Goal: Obtain resource: Download file/media

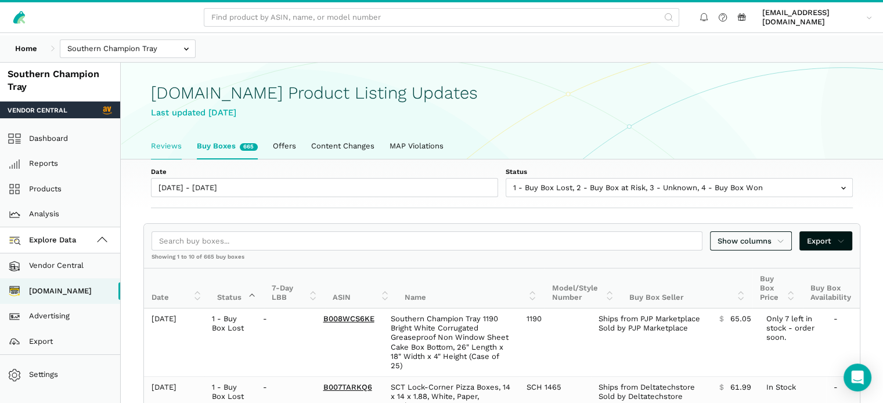
click at [188, 158] on link "Reviews" at bounding box center [166, 146] width 46 height 24
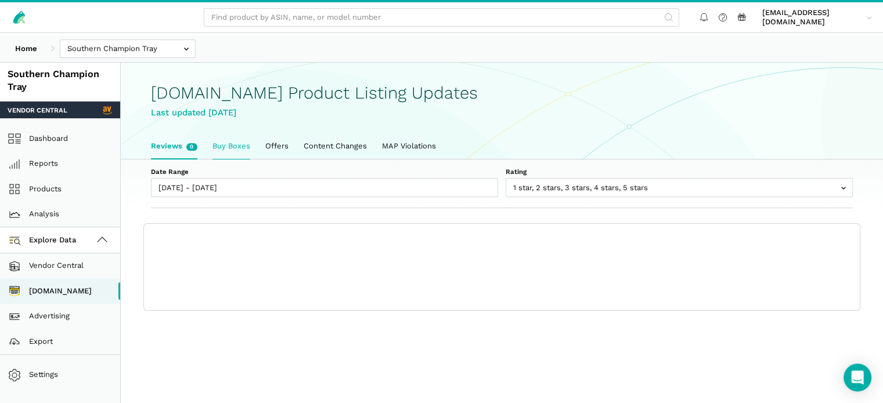
scroll to position [4, 0]
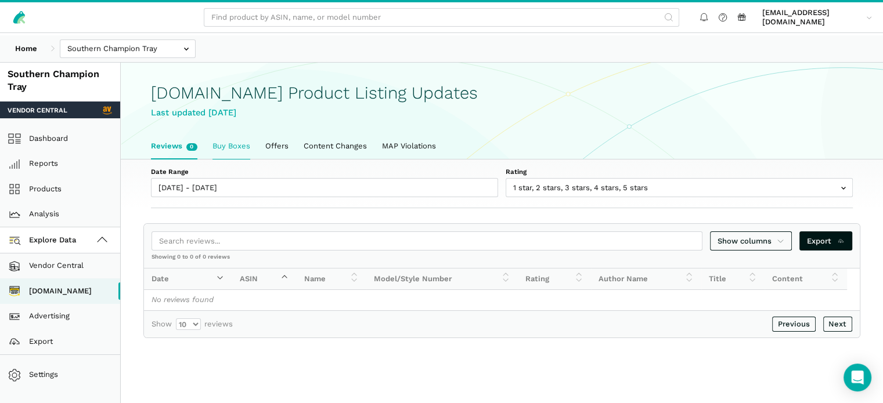
click at [240, 158] on link "Buy Boxes" at bounding box center [231, 146] width 53 height 24
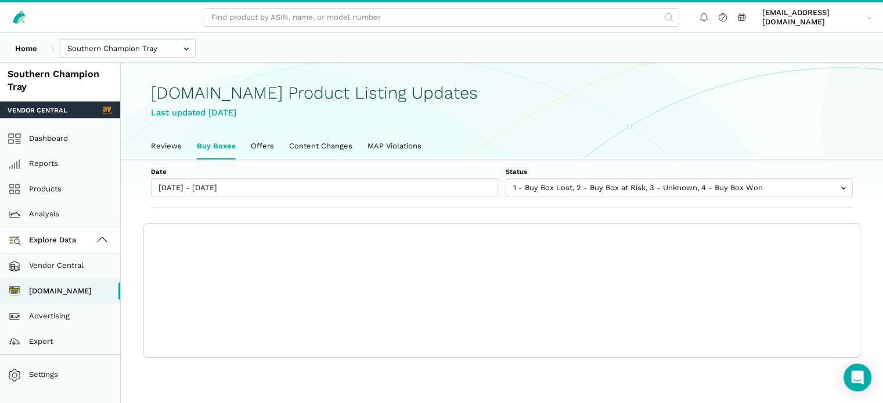
scroll to position [4, 0]
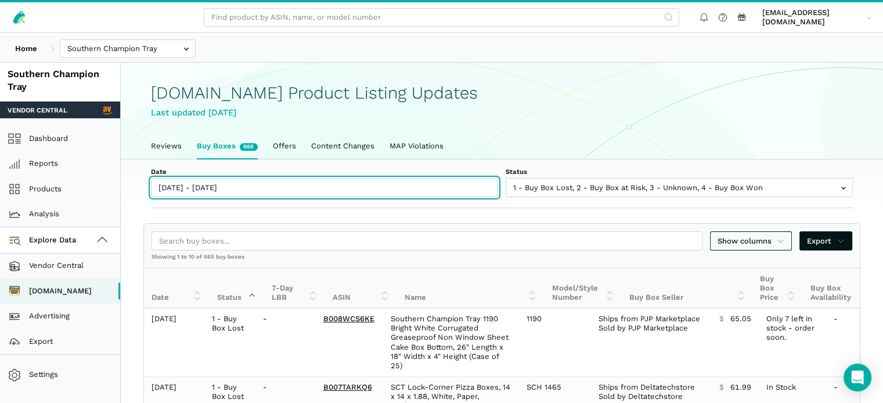
click at [218, 197] on input "[DATE] - [DATE]" at bounding box center [324, 187] width 347 height 19
type input "[DATE]"
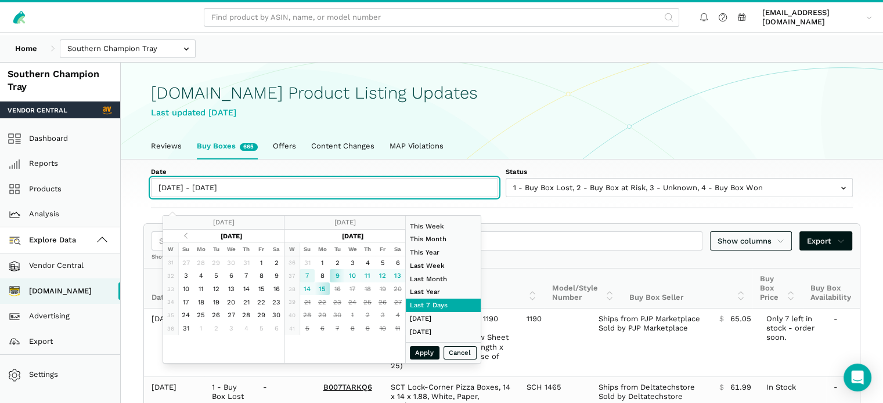
type input "[DATE]"
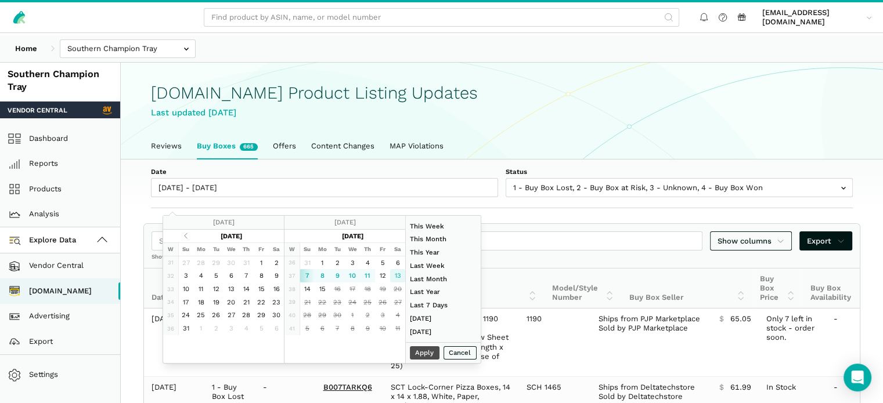
type input "[DATE]"
type input "09/15/2025"
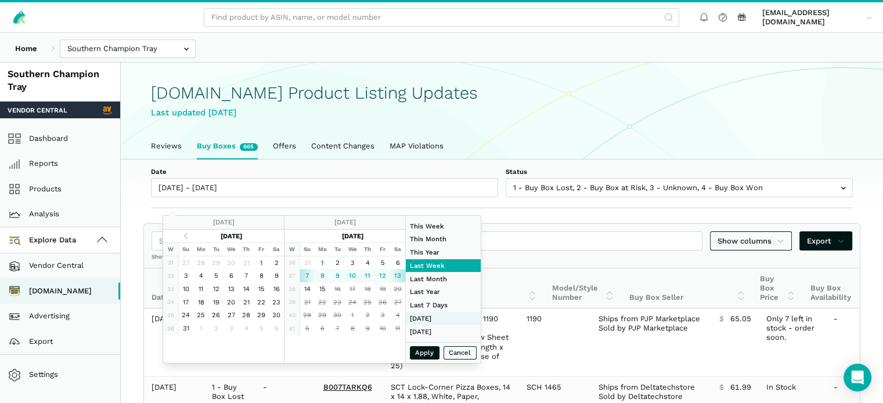
type input "08/31/2025"
type input "09/06/2025"
type input "07/01/2025"
type input "07/31/2025"
type input "09/07/2025"
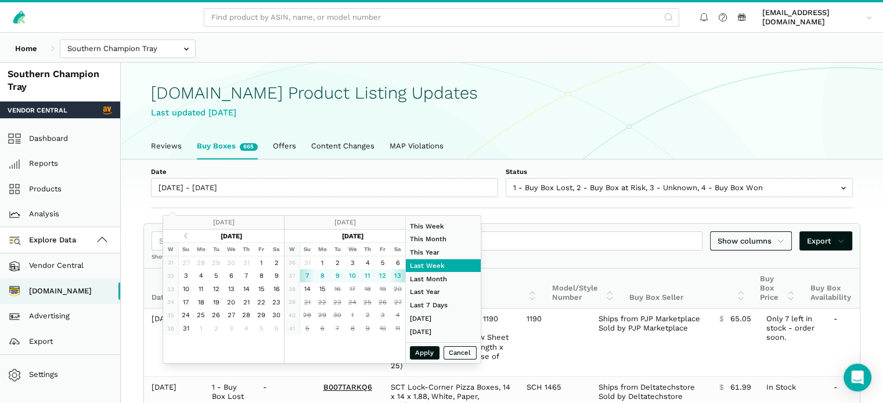
type input "09/13/2025"
click at [440, 360] on button "Apply" at bounding box center [425, 352] width 30 height 13
type input "09/07/2025 - 09/13/2025"
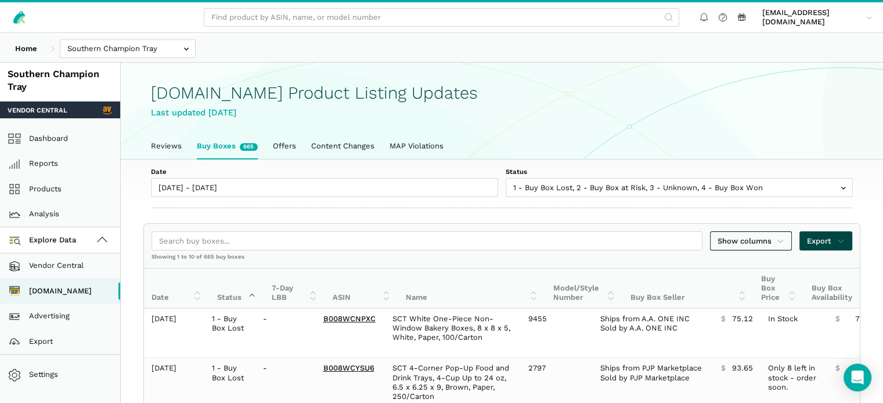
click at [816, 247] on span "Export" at bounding box center [826, 242] width 38 height 12
click at [801, 304] on span "Export as Excel" at bounding box center [796, 300] width 57 height 12
click at [522, 151] on div at bounding box center [441, 201] width 883 height 403
